Goal: Find specific page/section: Find specific page/section

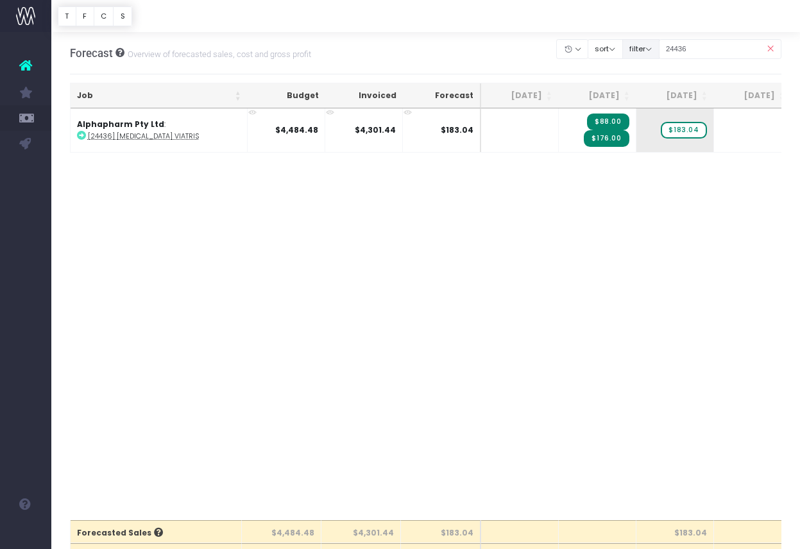
click at [676, 49] on div "Clear Filters Hide [DATE] [DATE] [DATE] [DATE] [DATE] [DATE] [DATE] [DATE] [DAT…" at bounding box center [669, 49] width 224 height 26
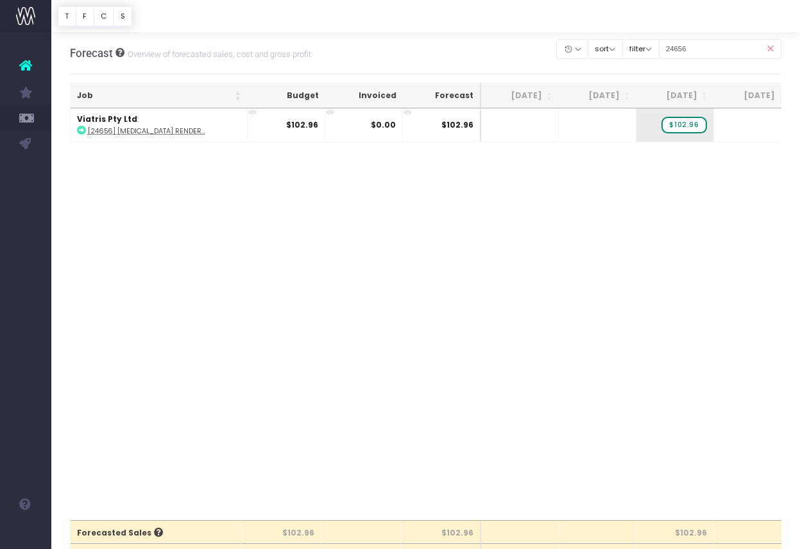
type input "24656"
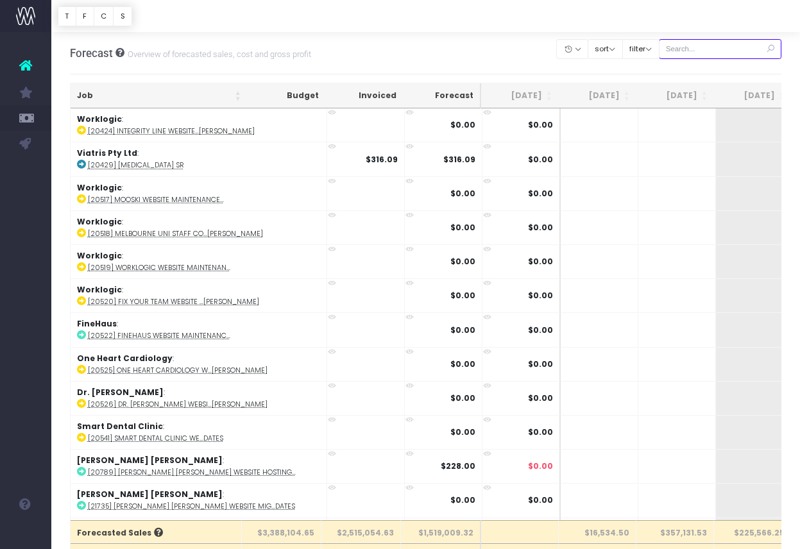
click at [729, 51] on input "text" at bounding box center [719, 49] width 123 height 20
paste input "107369"
type input "107369"
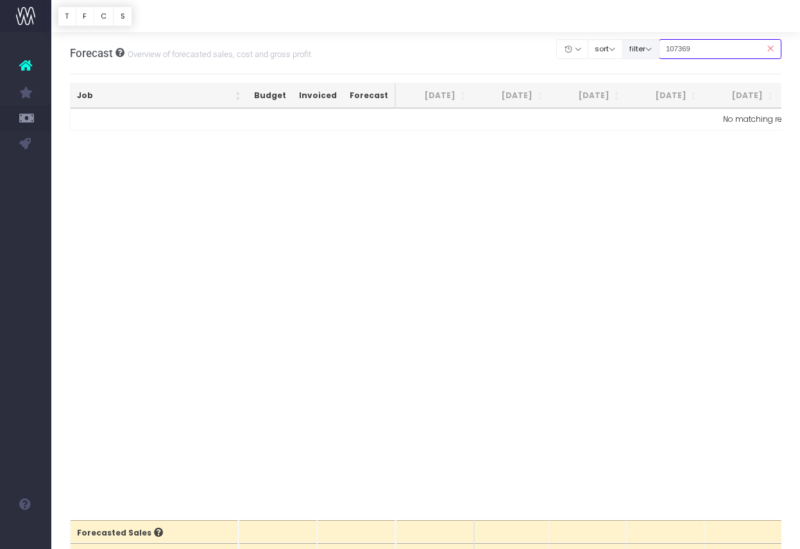
drag, startPoint x: 722, startPoint y: 45, endPoint x: 648, endPoint y: 42, distance: 73.8
click at [648, 42] on div "Clear Filters Hide [DATE] [DATE] [DATE] [DATE] [DATE] [DATE] [DATE] [DATE] [DAT…" at bounding box center [669, 49] width 224 height 26
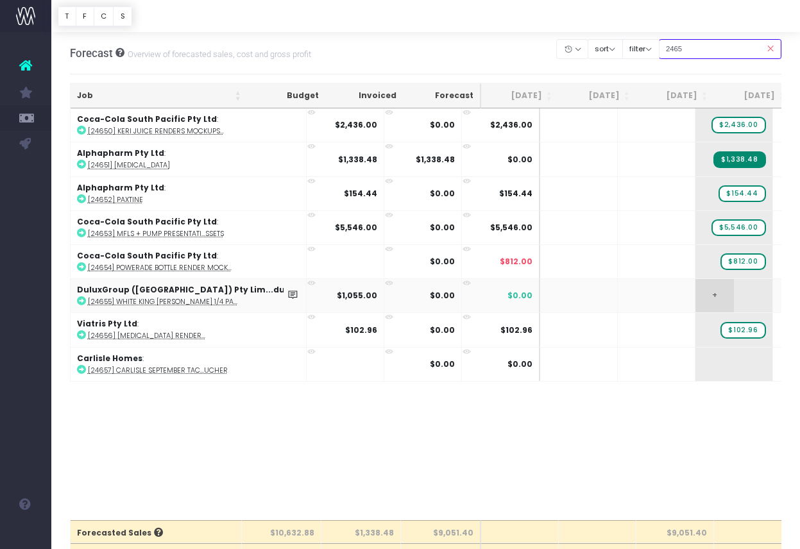
type input "2465"
click at [695, 290] on span "+" at bounding box center [714, 295] width 38 height 33
click at [657, 53] on button "filter" at bounding box center [640, 49] width 37 height 20
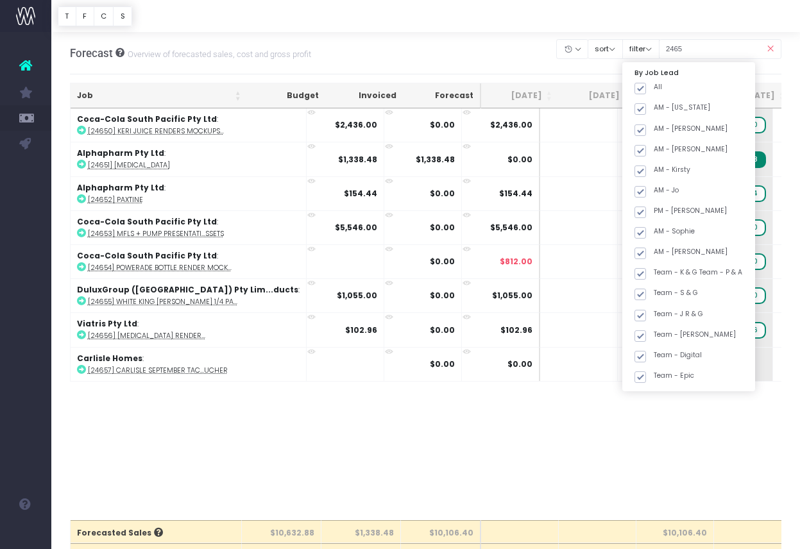
click at [769, 46] on icon at bounding box center [770, 49] width 22 height 26
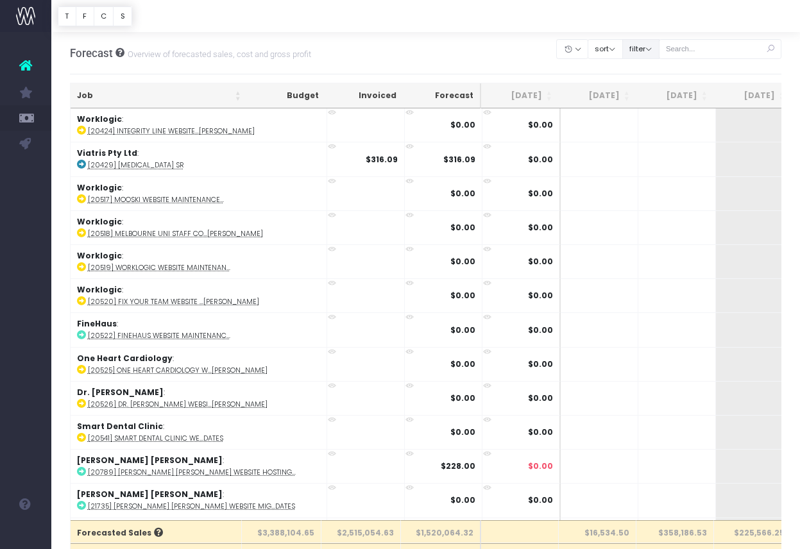
click at [659, 51] on button "filter" at bounding box center [640, 49] width 37 height 20
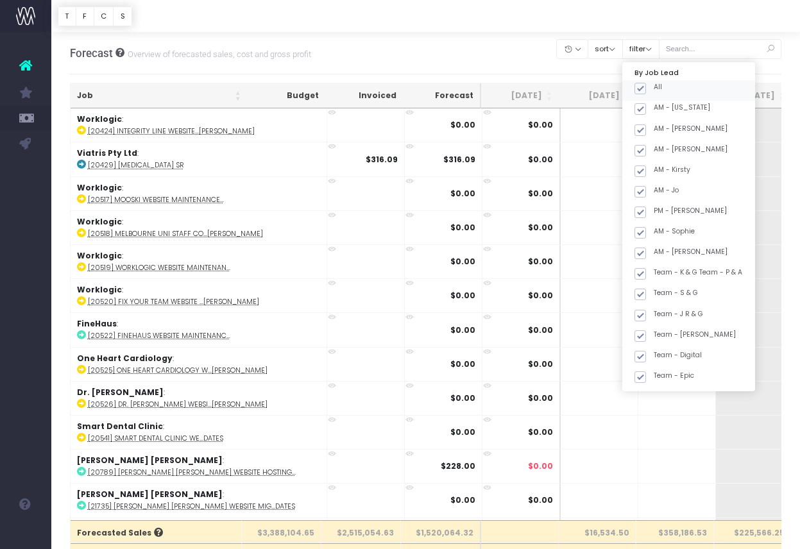
click at [646, 88] on span at bounding box center [640, 89] width 12 height 12
click at [655, 88] on input "All" at bounding box center [657, 86] width 8 height 8
checkbox input "false"
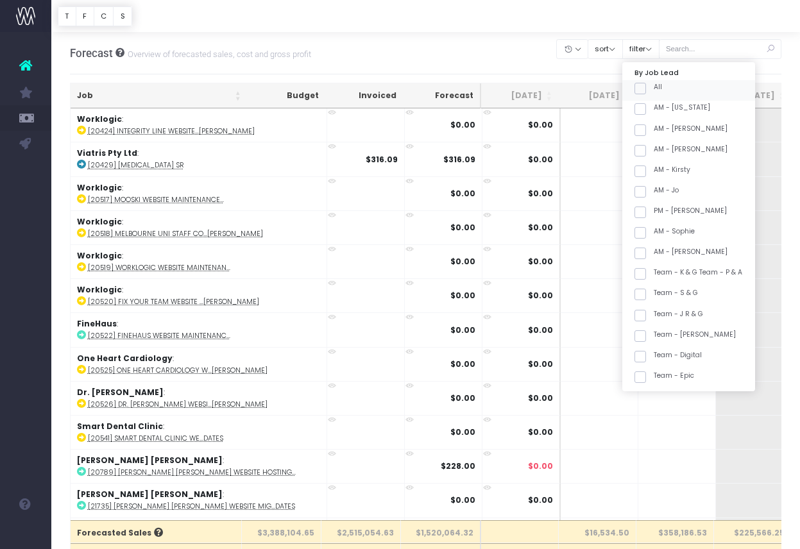
checkbox input "false"
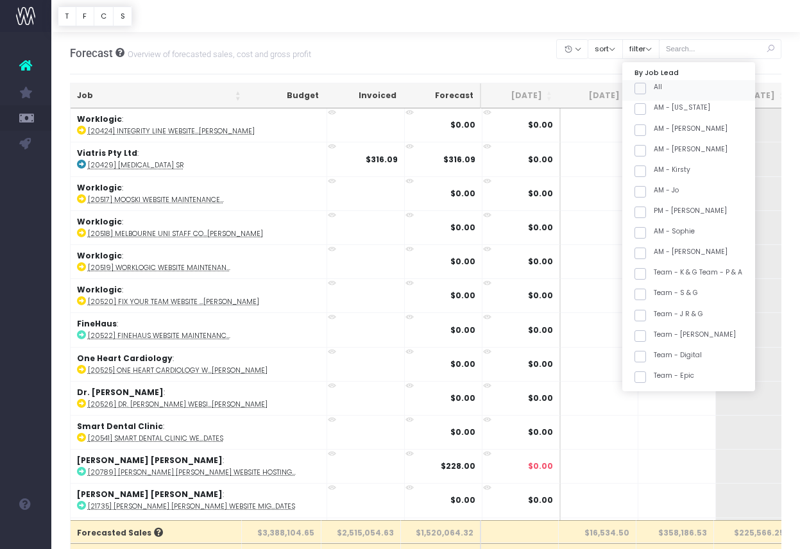
checkbox input "false"
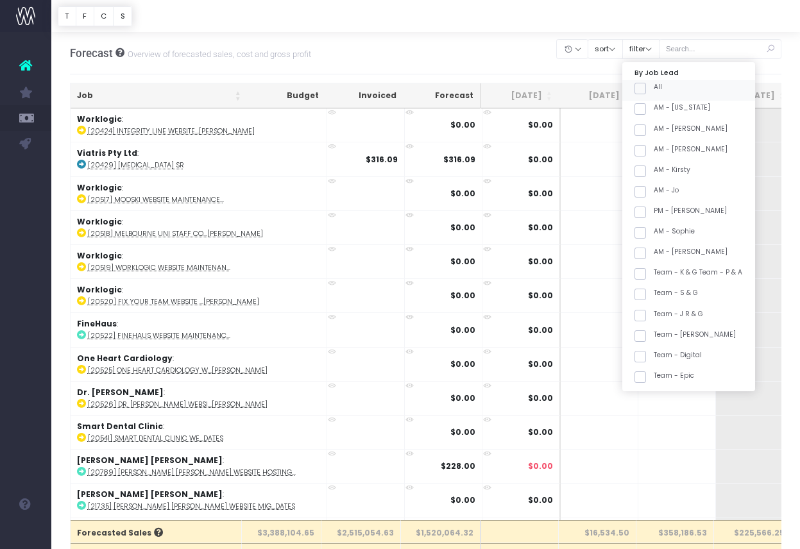
checkbox input "false"
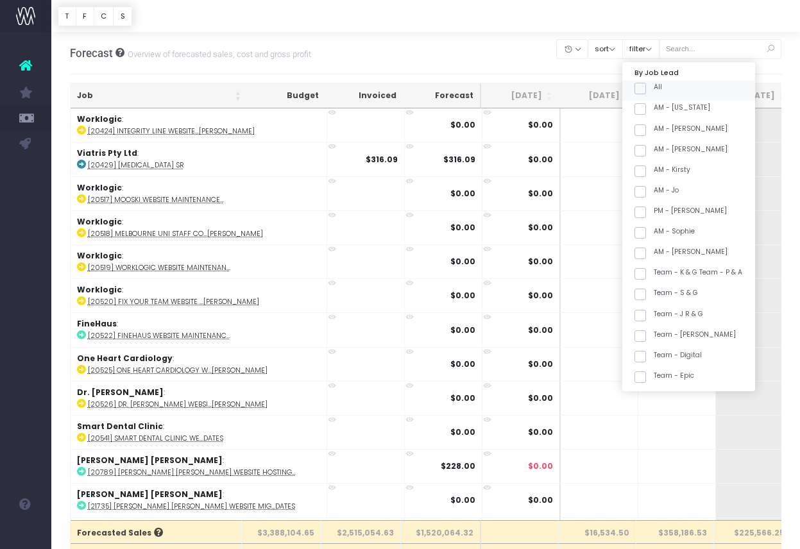
checkbox input "false"
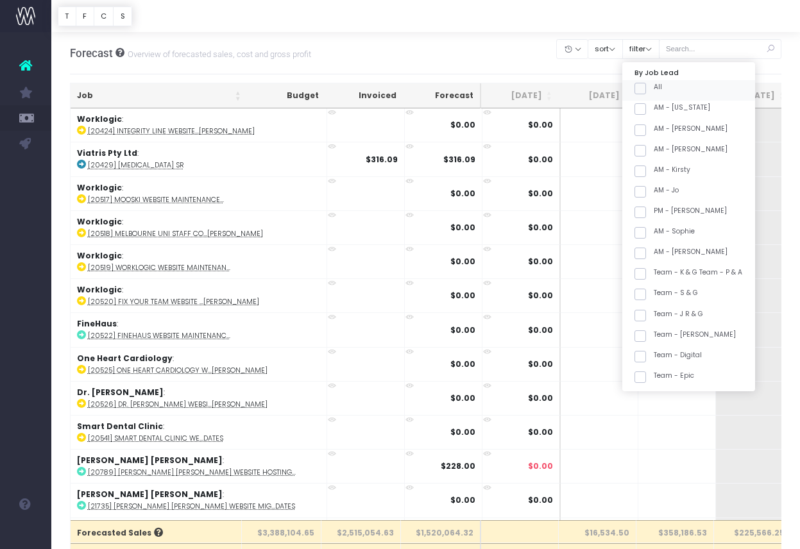
checkbox input "false"
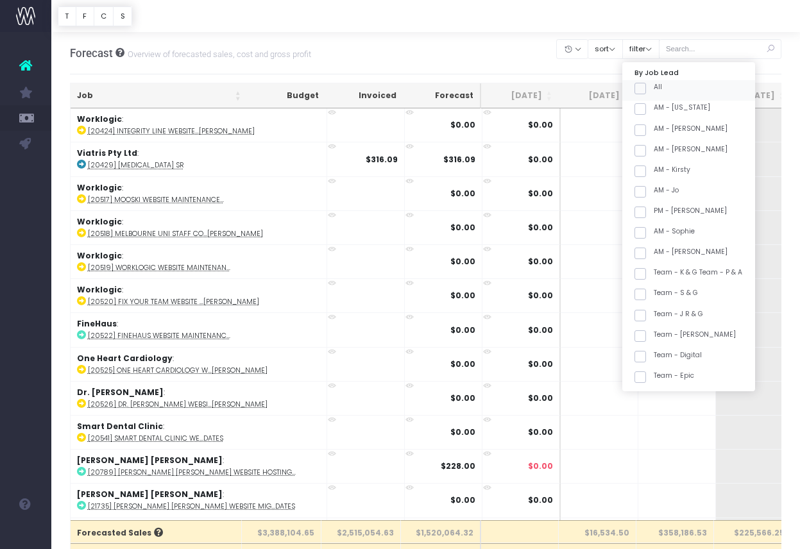
checkbox input "false"
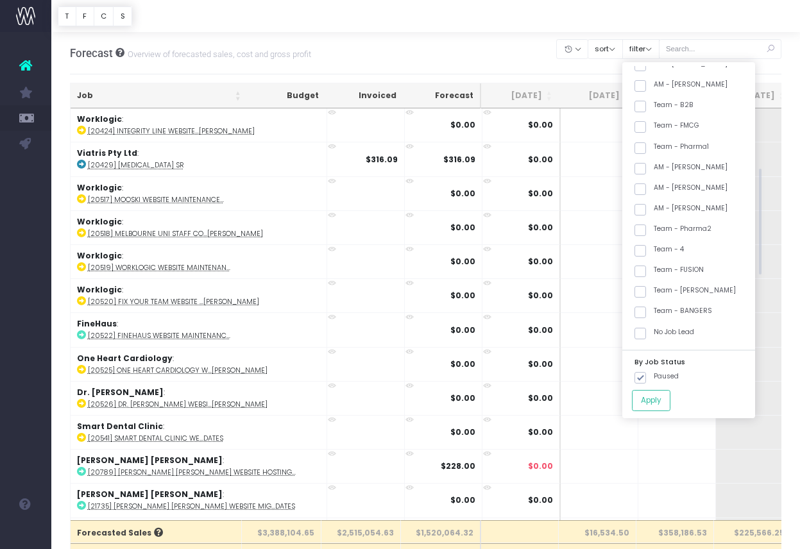
scroll to position [357, 0]
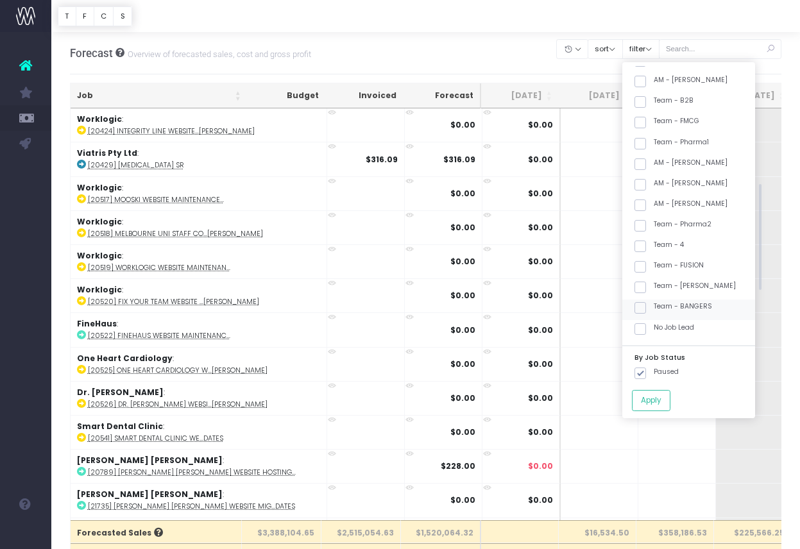
click at [646, 306] on span at bounding box center [640, 308] width 12 height 12
click at [658, 306] on input "Team - BANGERS" at bounding box center [657, 305] width 8 height 8
checkbox input "true"
click at [670, 398] on button "Apply" at bounding box center [651, 400] width 38 height 21
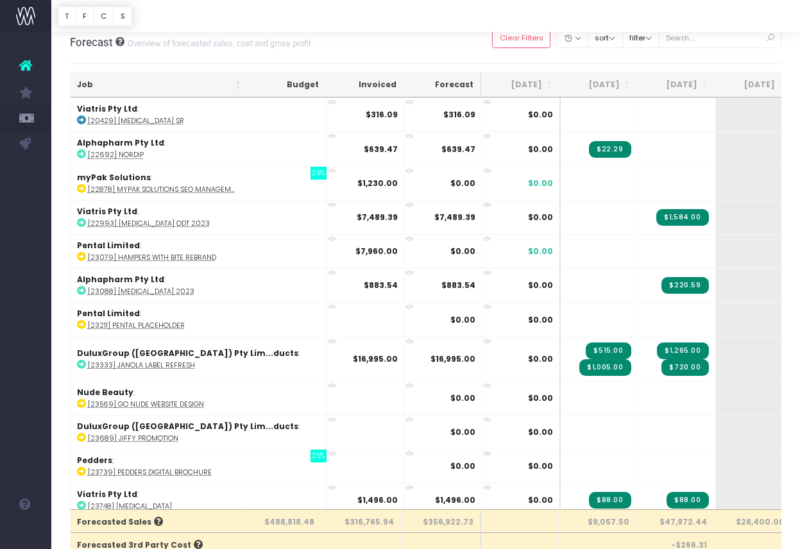
scroll to position [0, 0]
